Goal: Check status: Check status

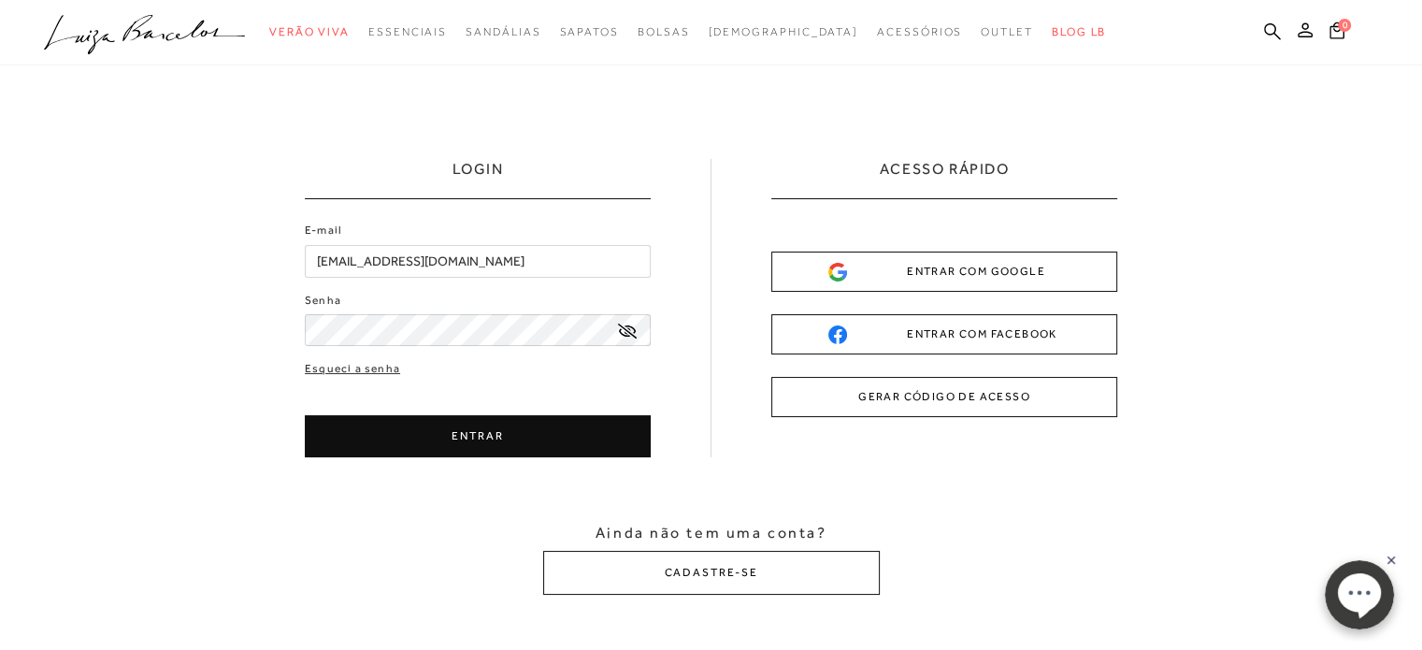
click at [373, 431] on button "ENTRAR" at bounding box center [478, 436] width 346 height 42
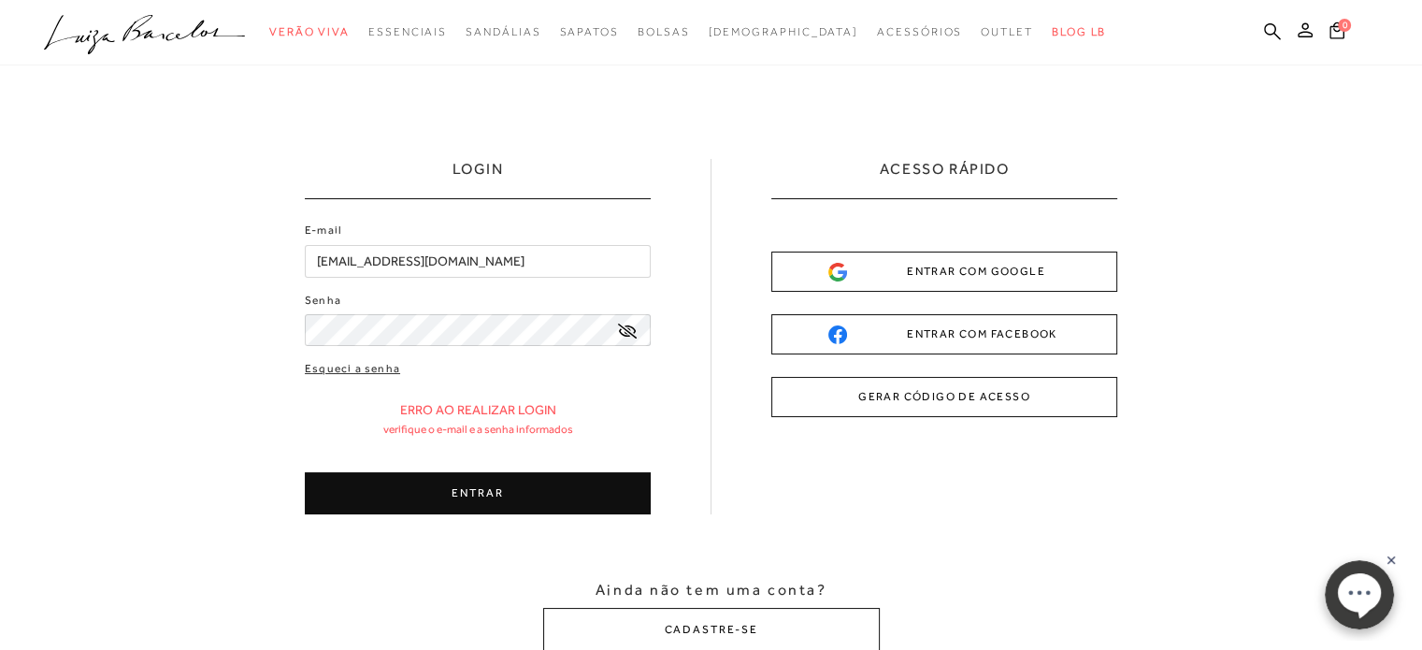
click at [467, 495] on button "ENTRAR" at bounding box center [478, 493] width 346 height 42
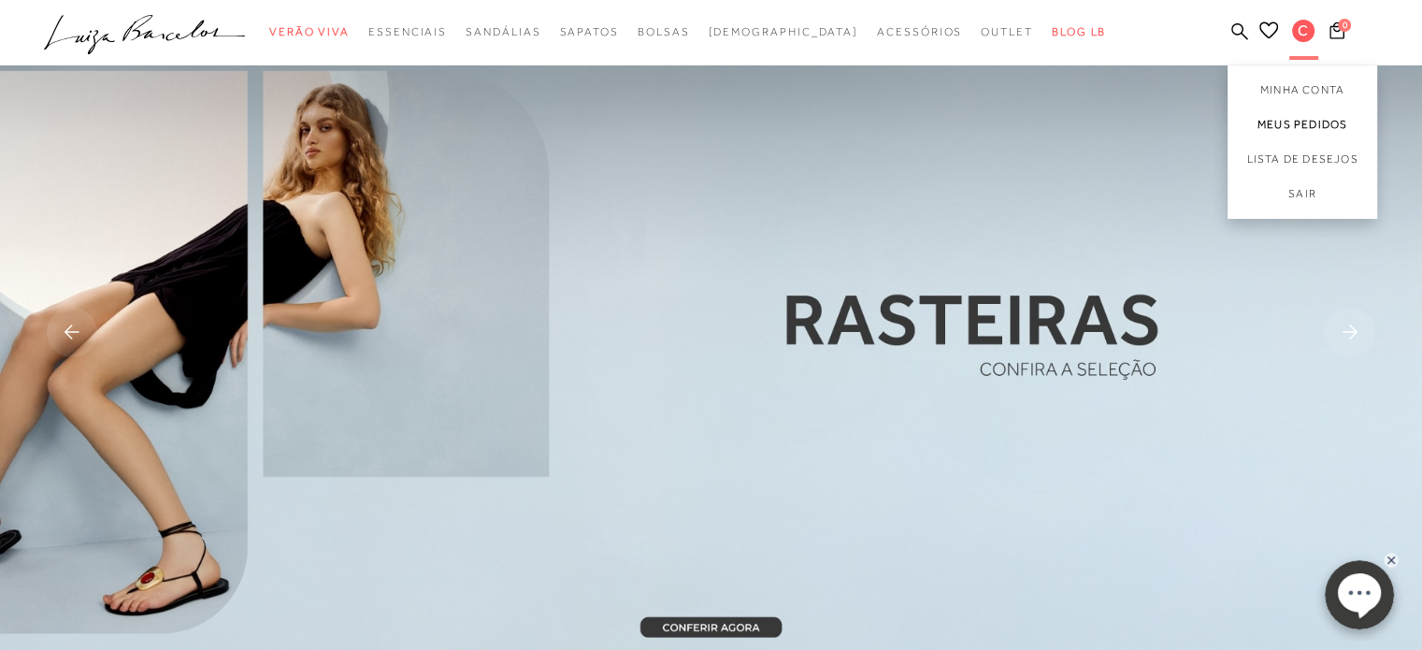
click at [1297, 130] on link "Meus Pedidos" at bounding box center [1303, 125] width 150 height 35
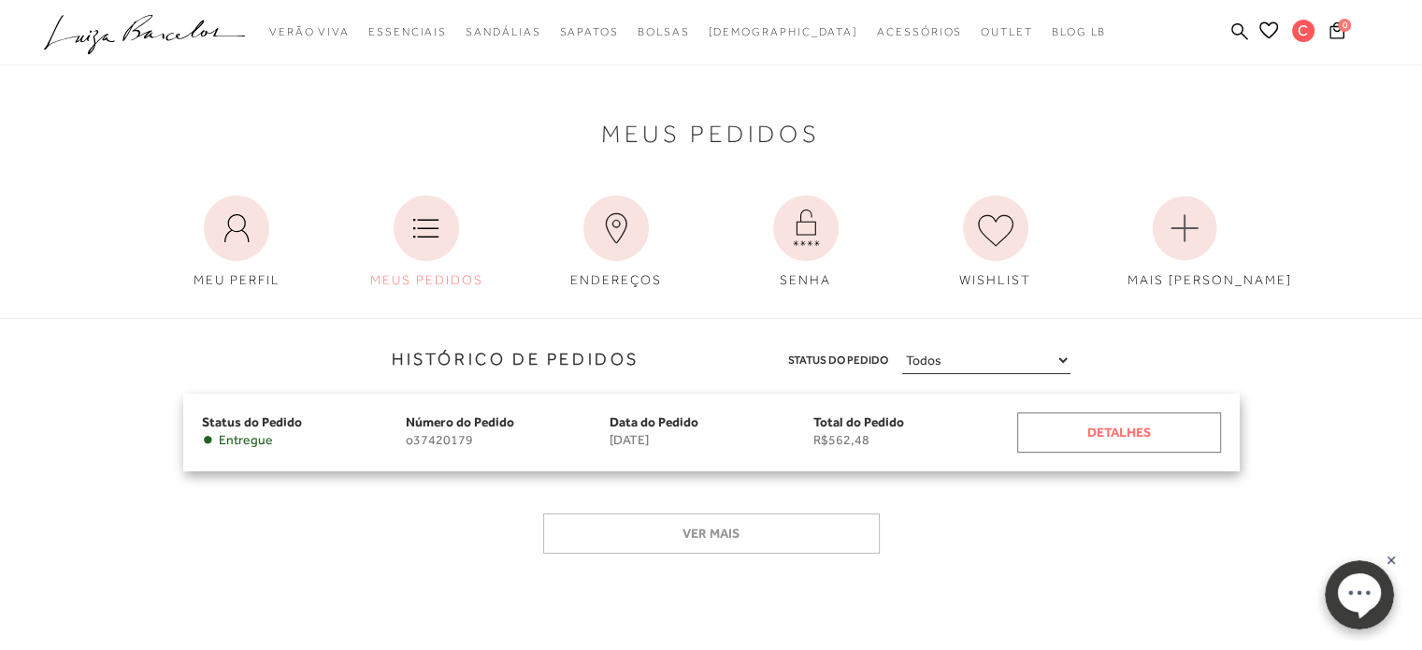
click at [1161, 438] on div "Detalhes" at bounding box center [1119, 432] width 204 height 40
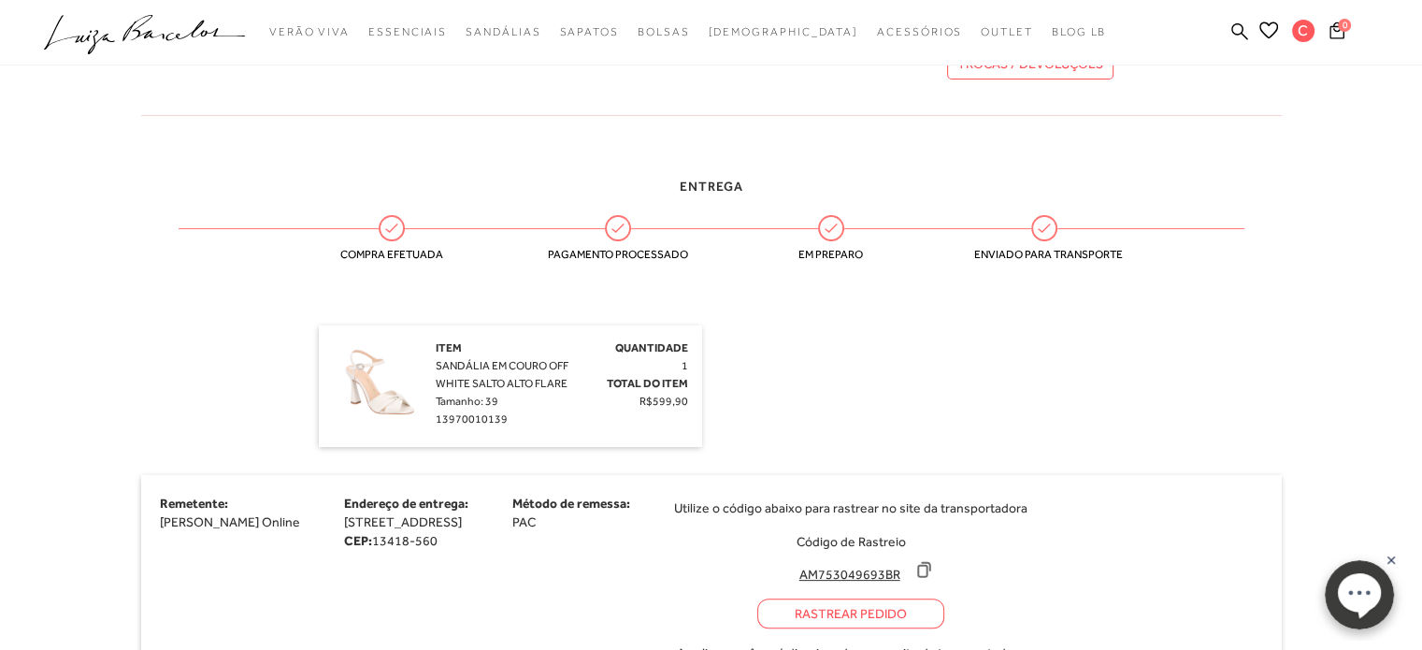
scroll to position [93, 0]
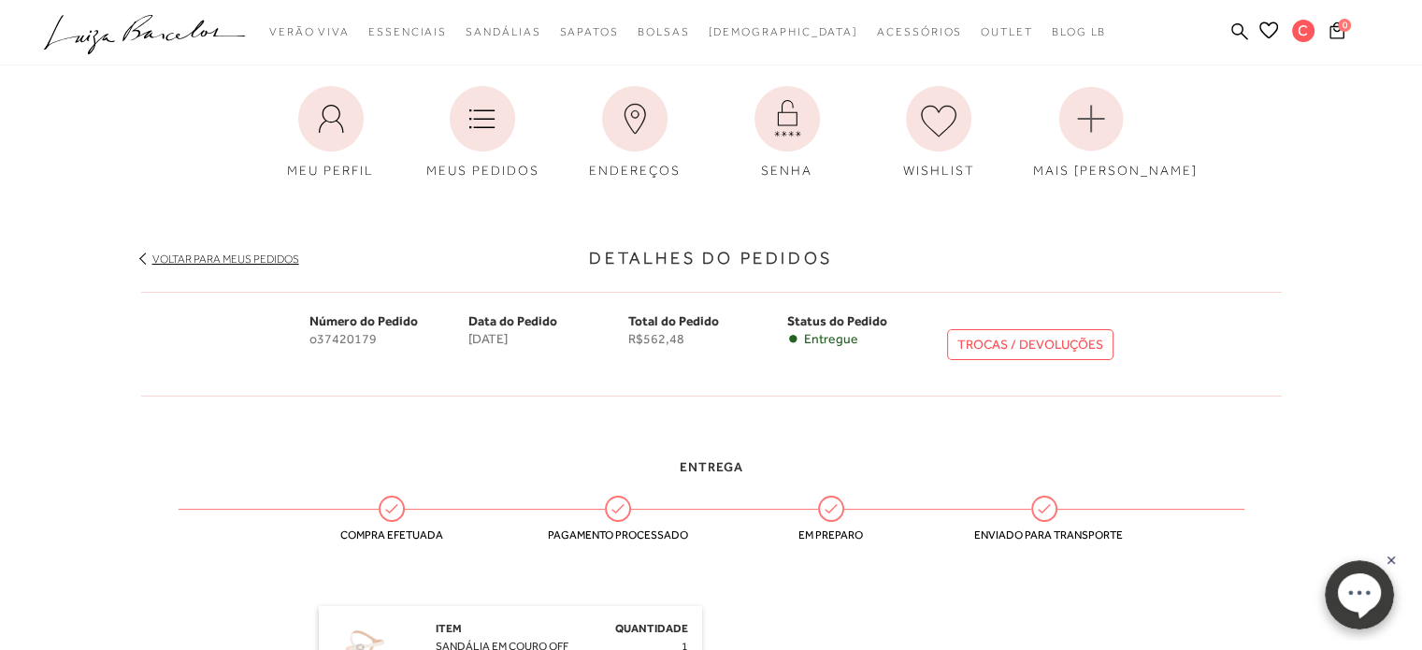
click at [1041, 333] on link "TROCAS / DEVOLUÇÕES" at bounding box center [1030, 344] width 166 height 31
